Goal: Use online tool/utility: Utilize a website feature to perform a specific function

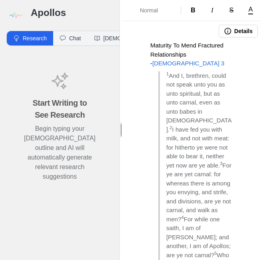
click at [17, 21] on img at bounding box center [15, 15] width 18 height 18
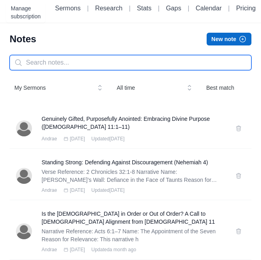
click at [106, 60] on input "text" at bounding box center [131, 62] width 242 height 15
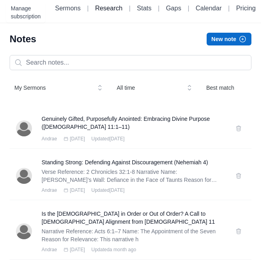
click at [118, 6] on link "Research" at bounding box center [108, 8] width 27 height 7
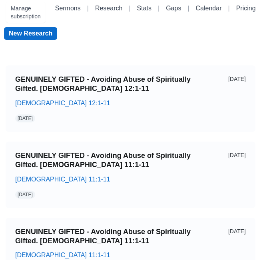
click at [47, 33] on link "New Research" at bounding box center [30, 33] width 53 height 13
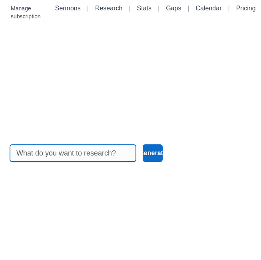
click at [72, 162] on input at bounding box center [72, 153] width 113 height 17
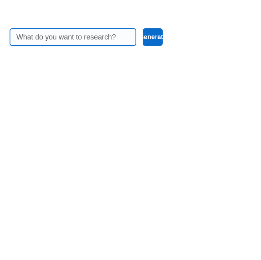
type input "a"
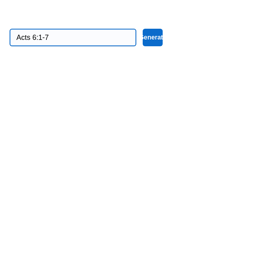
type input "Acts 6:1-7"
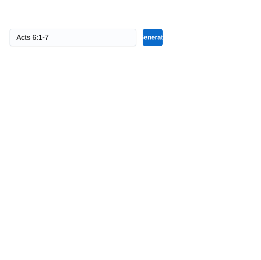
click at [159, 145] on button "Generate" at bounding box center [153, 154] width 20 height 18
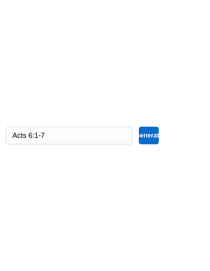
scroll to position [0, 4]
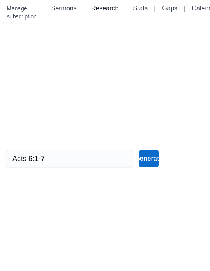
click at [113, 11] on link "Research" at bounding box center [104, 8] width 27 height 7
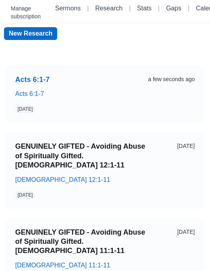
click at [102, 83] on link "Acts 6:1-7" at bounding box center [78, 79] width 126 height 9
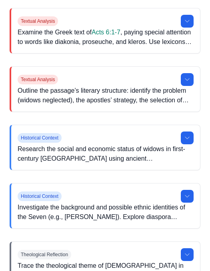
scroll to position [209, 0]
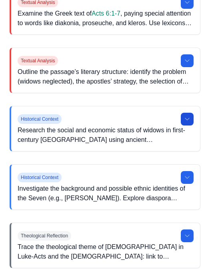
click at [185, 119] on icon at bounding box center [187, 119] width 4 height 2
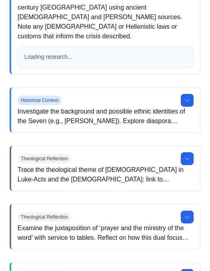
scroll to position [344, 0]
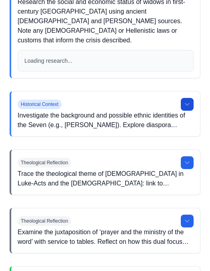
click at [190, 98] on button at bounding box center [187, 104] width 13 height 13
